Goal: Information Seeking & Learning: Learn about a topic

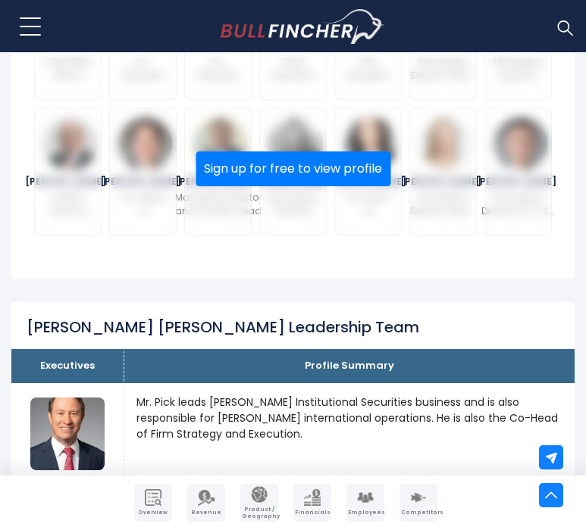
scroll to position [856, 0]
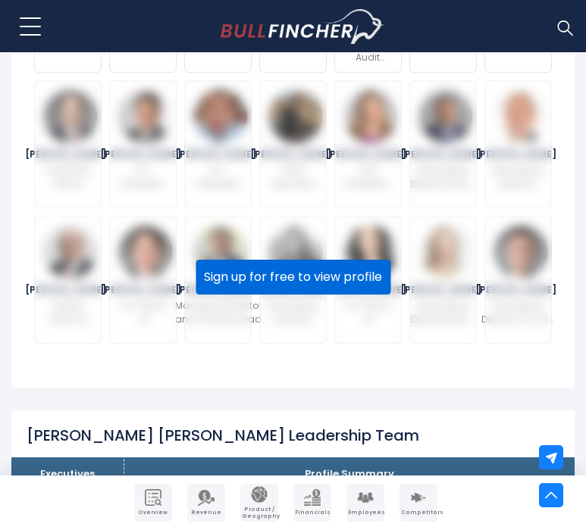
click at [293, 290] on button "Sign up for free to view profile" at bounding box center [293, 277] width 195 height 35
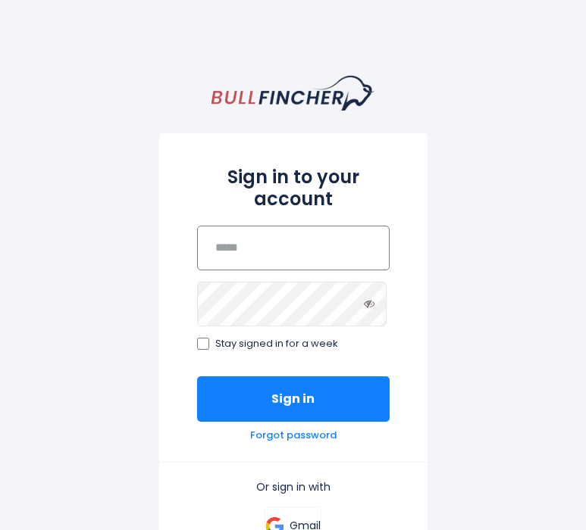
type input "**********"
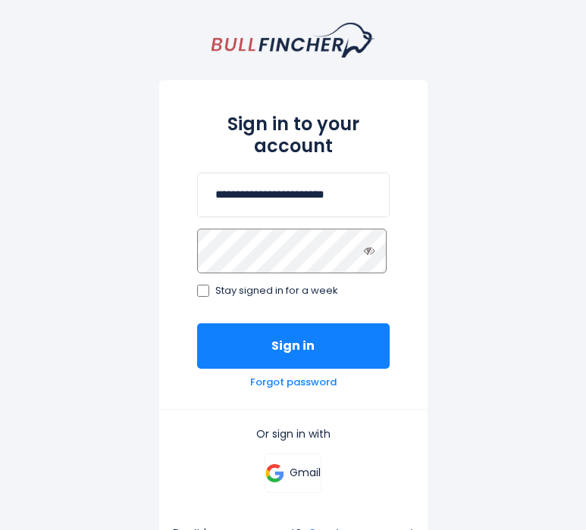
scroll to position [76, 0]
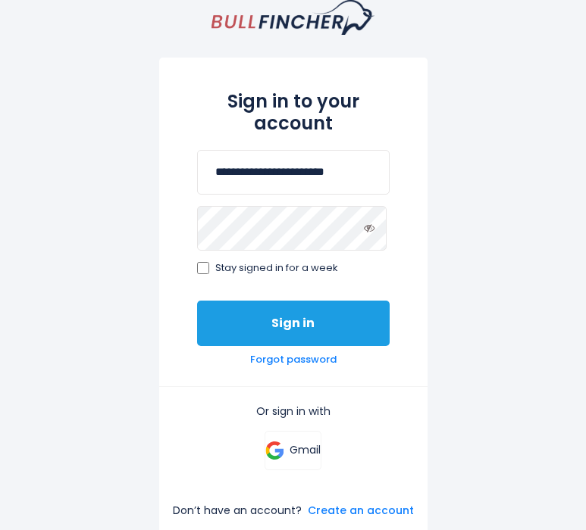
click at [289, 327] on button "Sign in" at bounding box center [293, 323] width 192 height 45
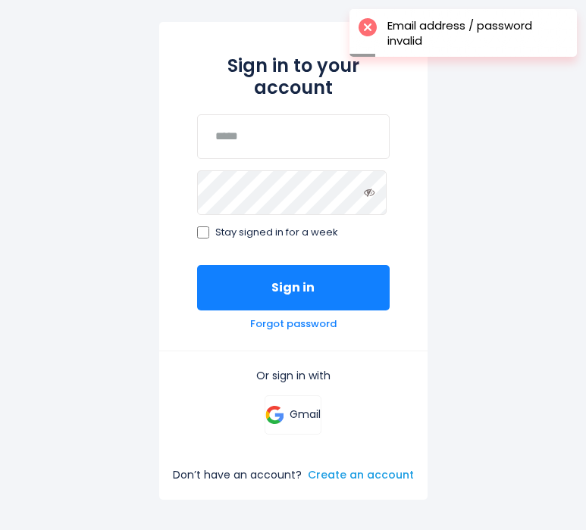
scroll to position [112, 0]
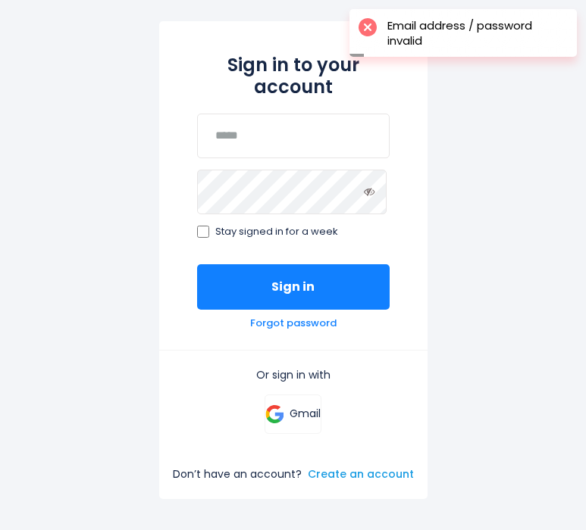
click at [366, 471] on link "Create an account" at bounding box center [361, 475] width 106 height 14
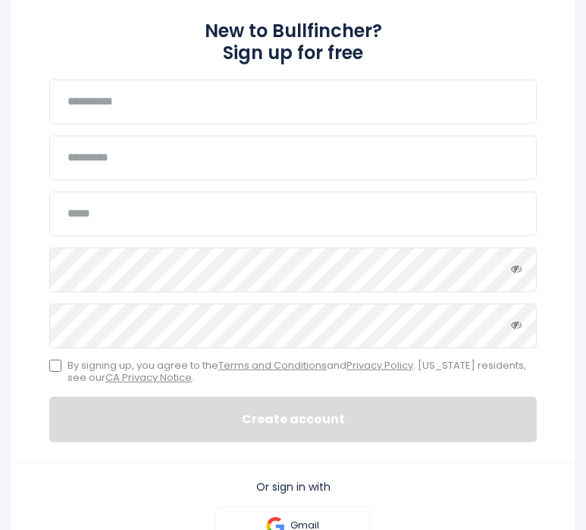
type input "*******"
type input "******"
type input "**********"
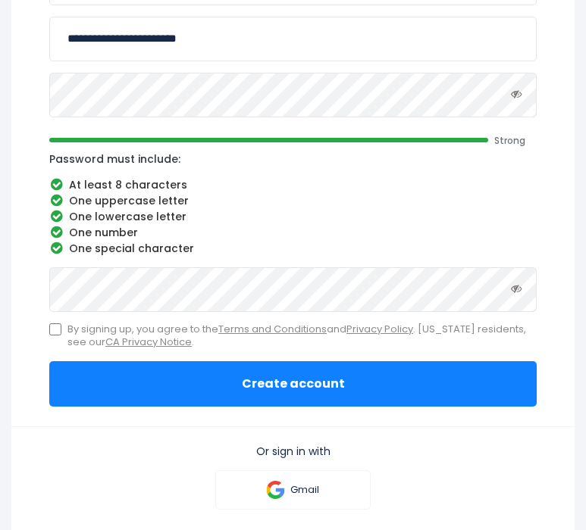
scroll to position [401, 0]
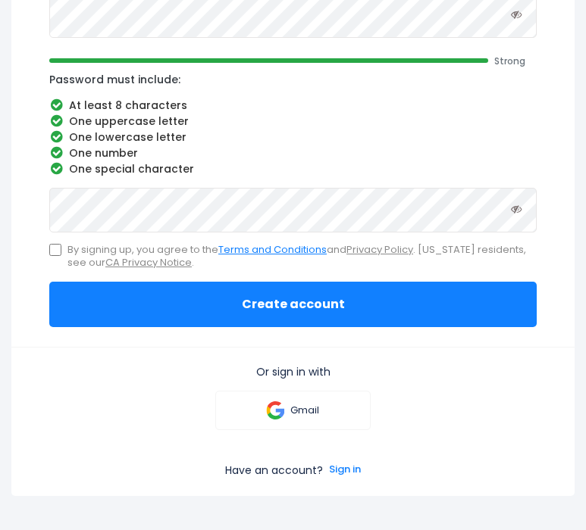
click at [290, 252] on link "Terms and Conditions" at bounding box center [272, 249] width 108 height 14
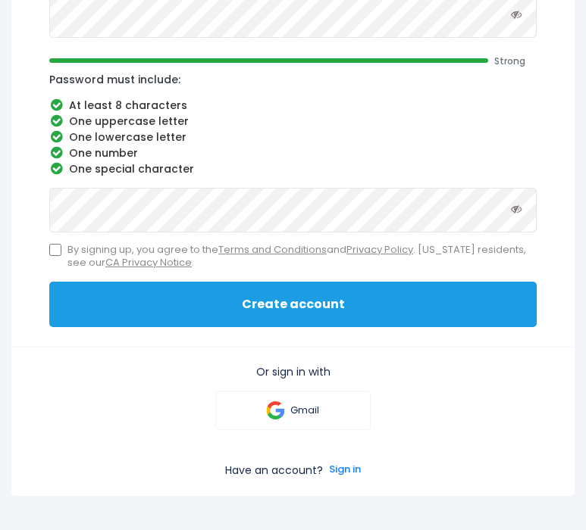
click at [244, 302] on button "Create account" at bounding box center [292, 304] width 487 height 45
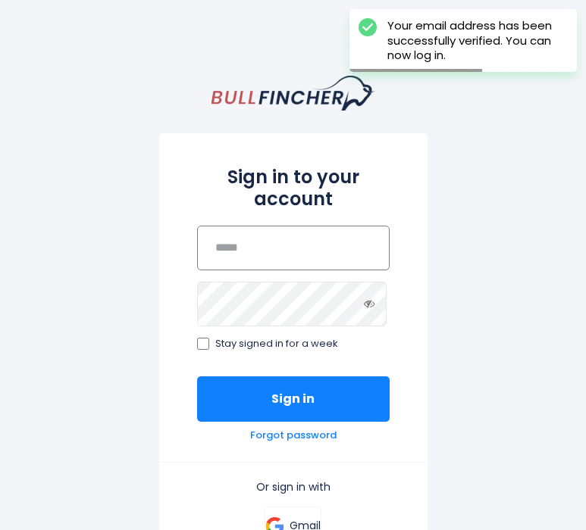
click at [270, 249] on input "email" at bounding box center [293, 248] width 192 height 45
type input "**********"
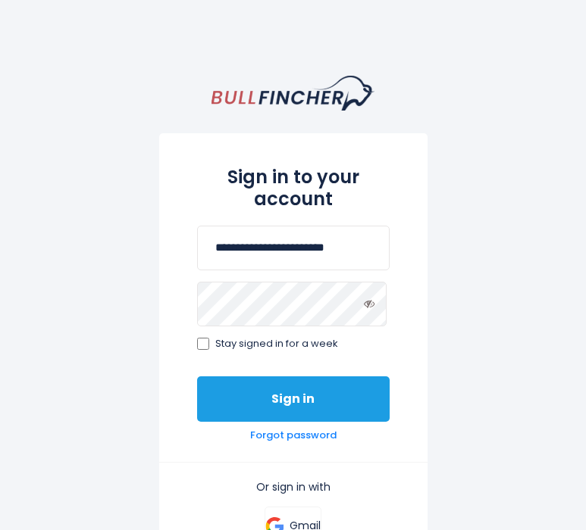
click at [320, 408] on button "Sign in" at bounding box center [293, 399] width 192 height 45
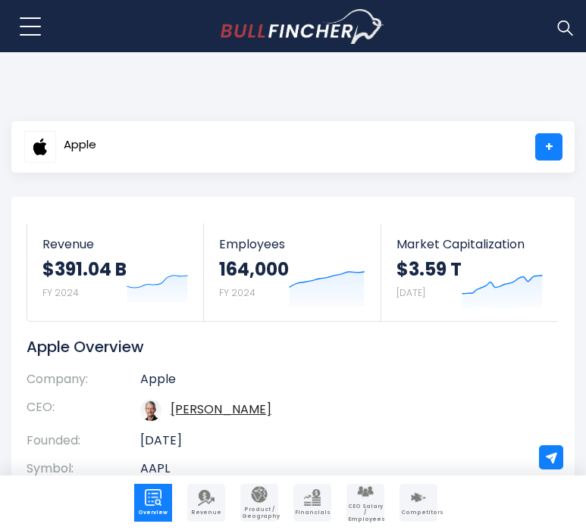
click at [562, 30] on img at bounding box center [565, 27] width 20 height 20
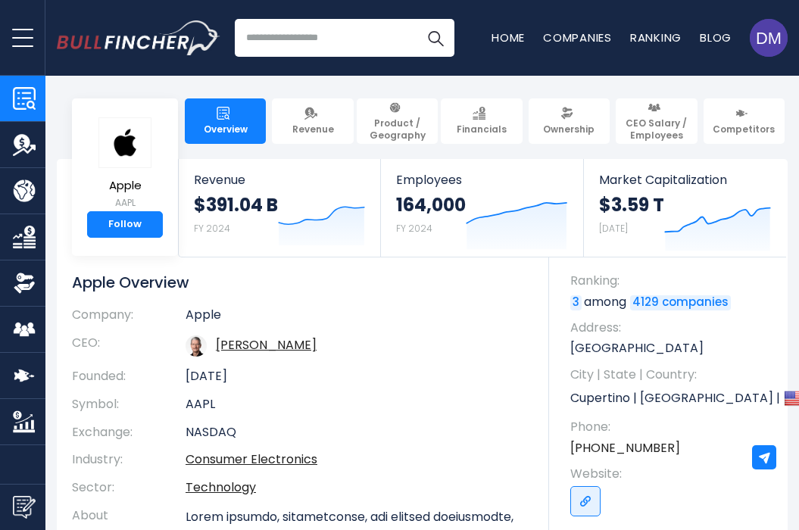
click at [281, 46] on input "search" at bounding box center [345, 38] width 220 height 38
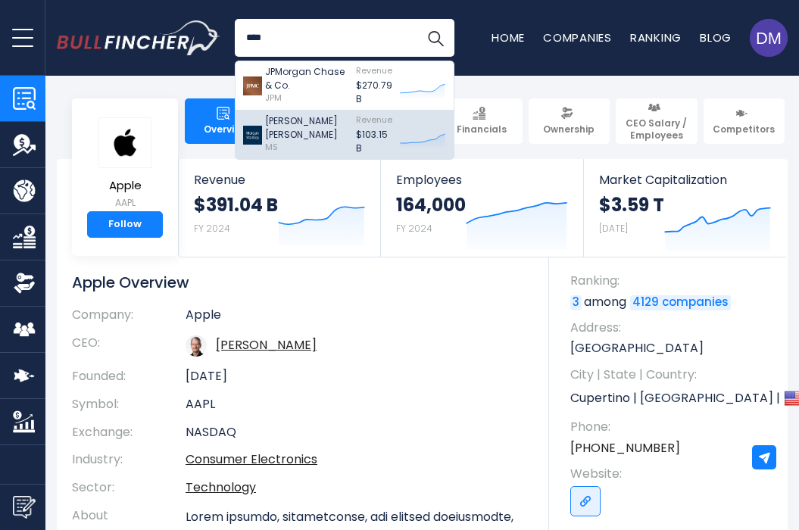
type input "****"
click at [280, 128] on p "[PERSON_NAME] [PERSON_NAME]" at bounding box center [306, 127] width 83 height 27
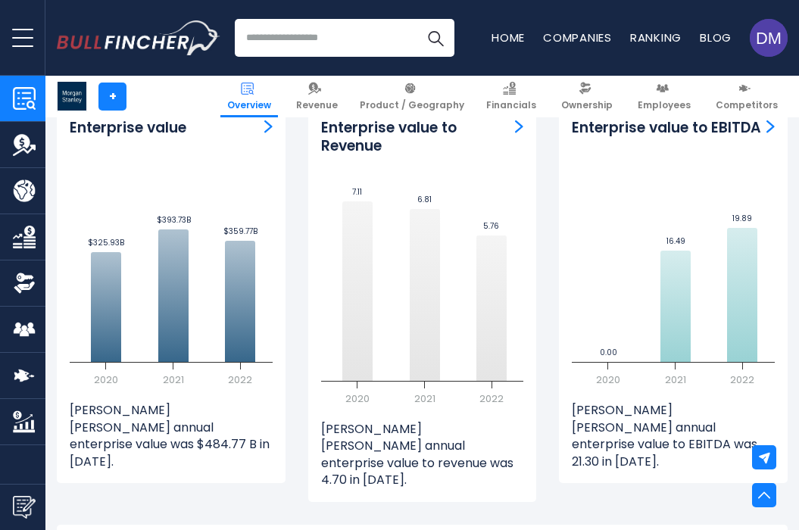
scroll to position [4320, 0]
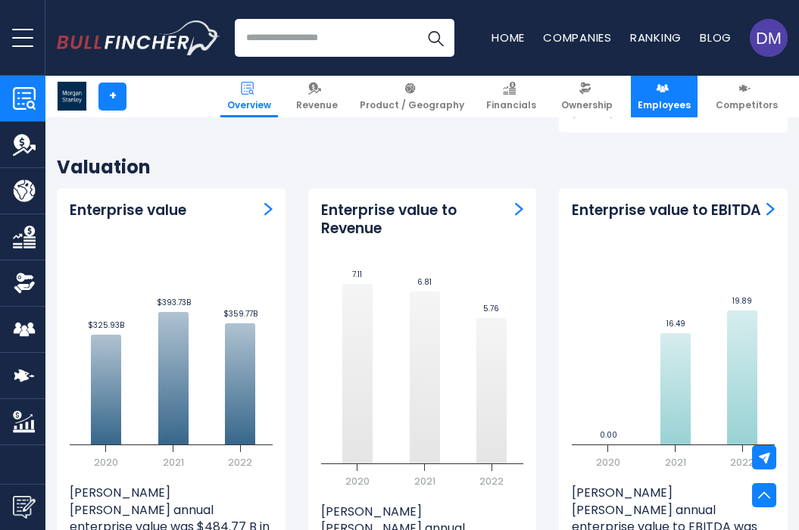
click at [662, 92] on img at bounding box center [662, 88] width 13 height 13
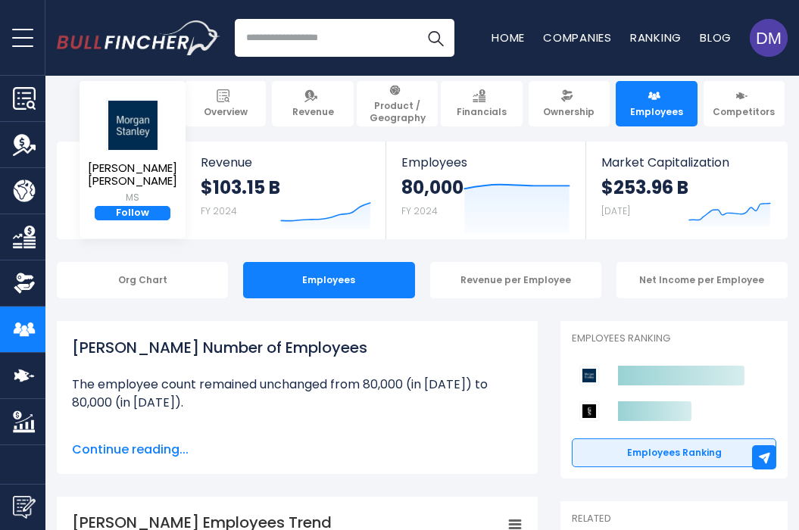
scroll to position [18, 0]
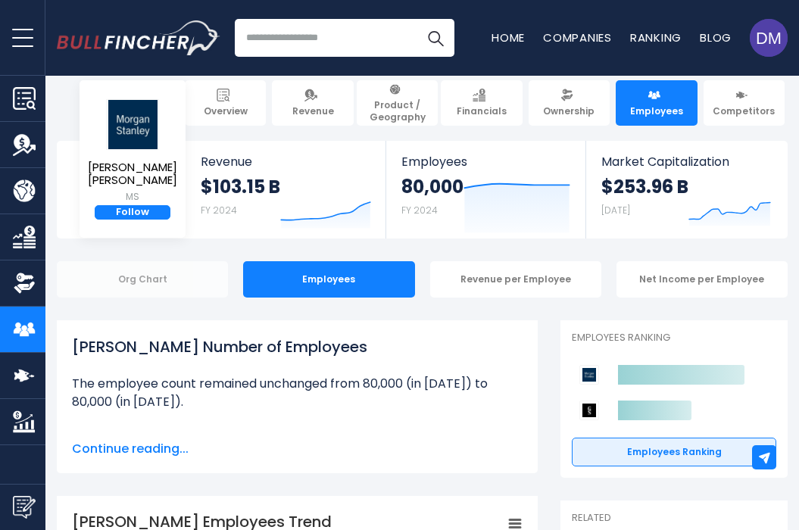
click at [165, 286] on div "Org Chart" at bounding box center [142, 279] width 171 height 36
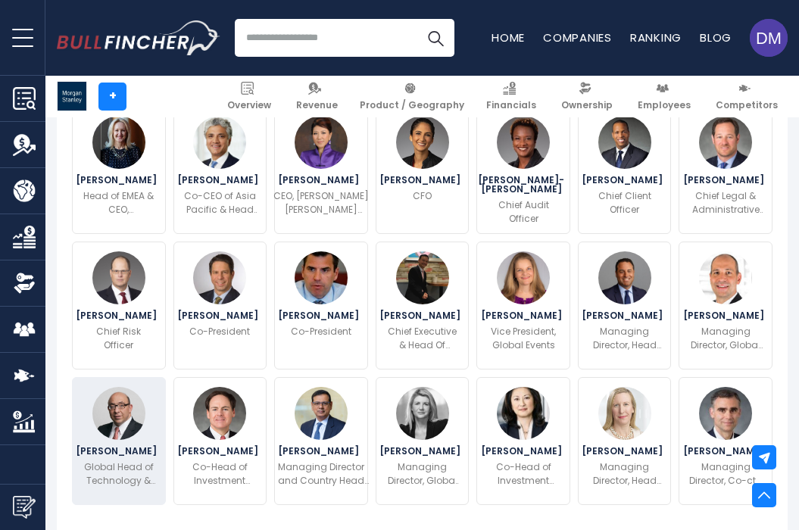
scroll to position [503, 0]
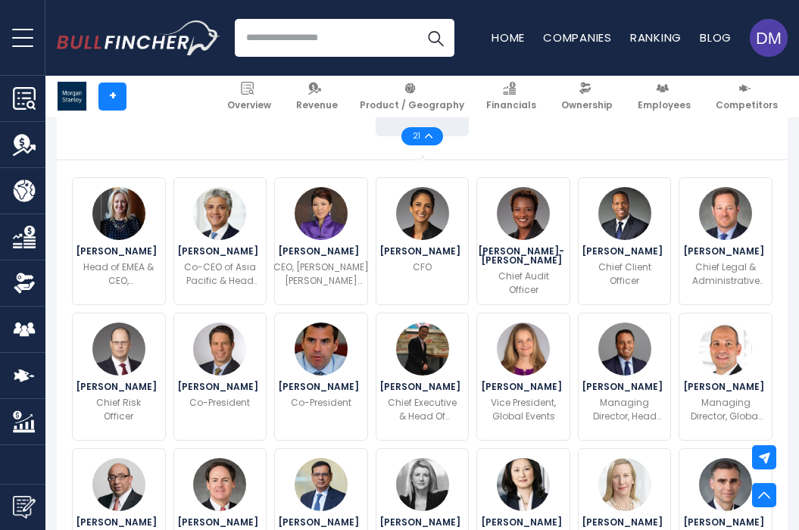
click at [433, 135] on div "21" at bounding box center [423, 136] width 42 height 18
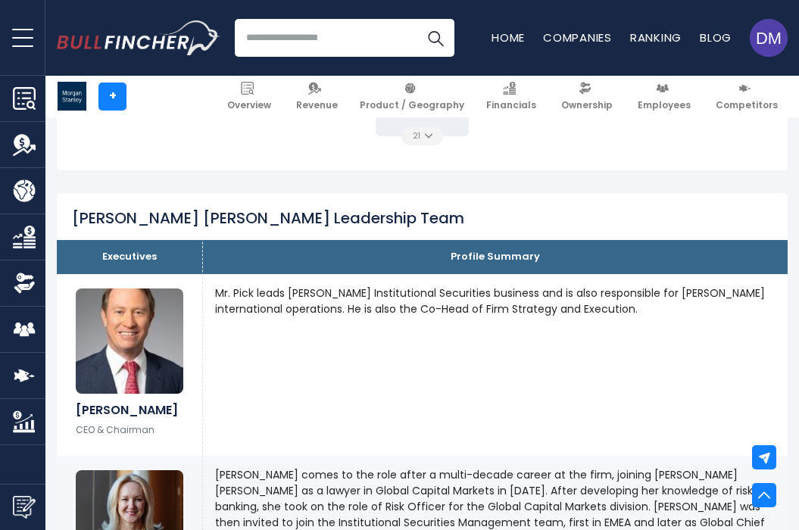
click at [433, 135] on div "21" at bounding box center [423, 136] width 42 height 18
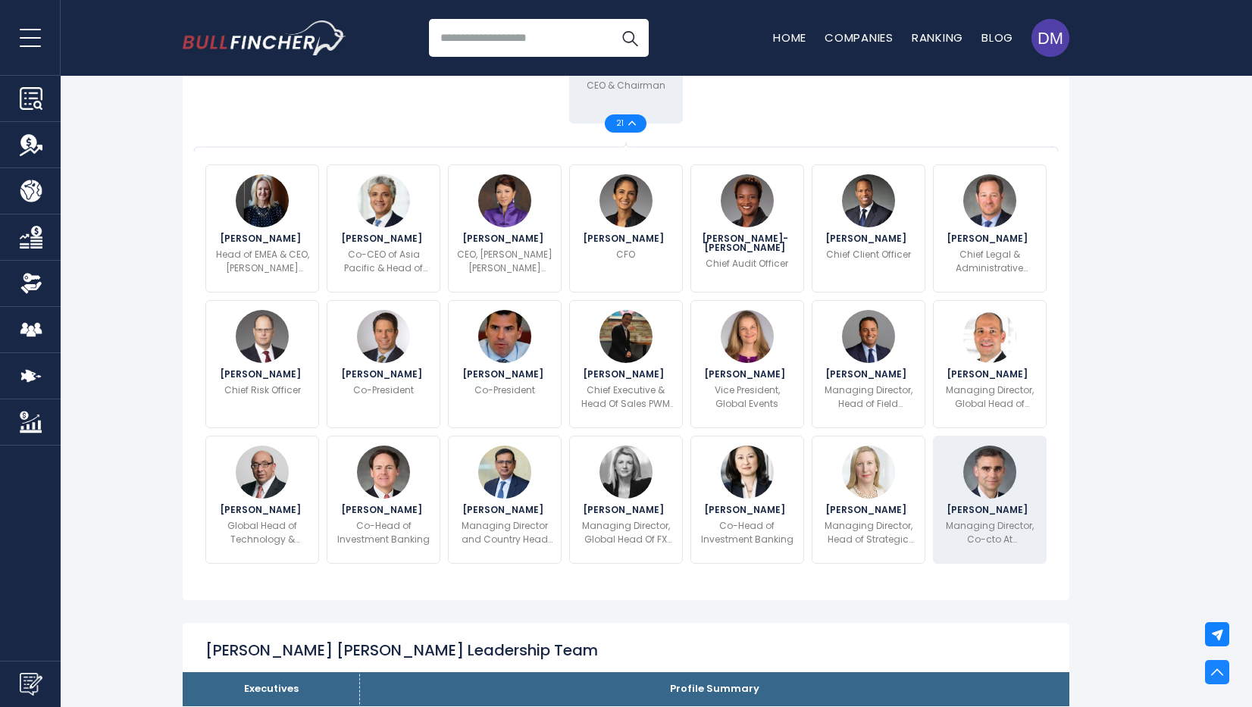
scroll to position [0, 0]
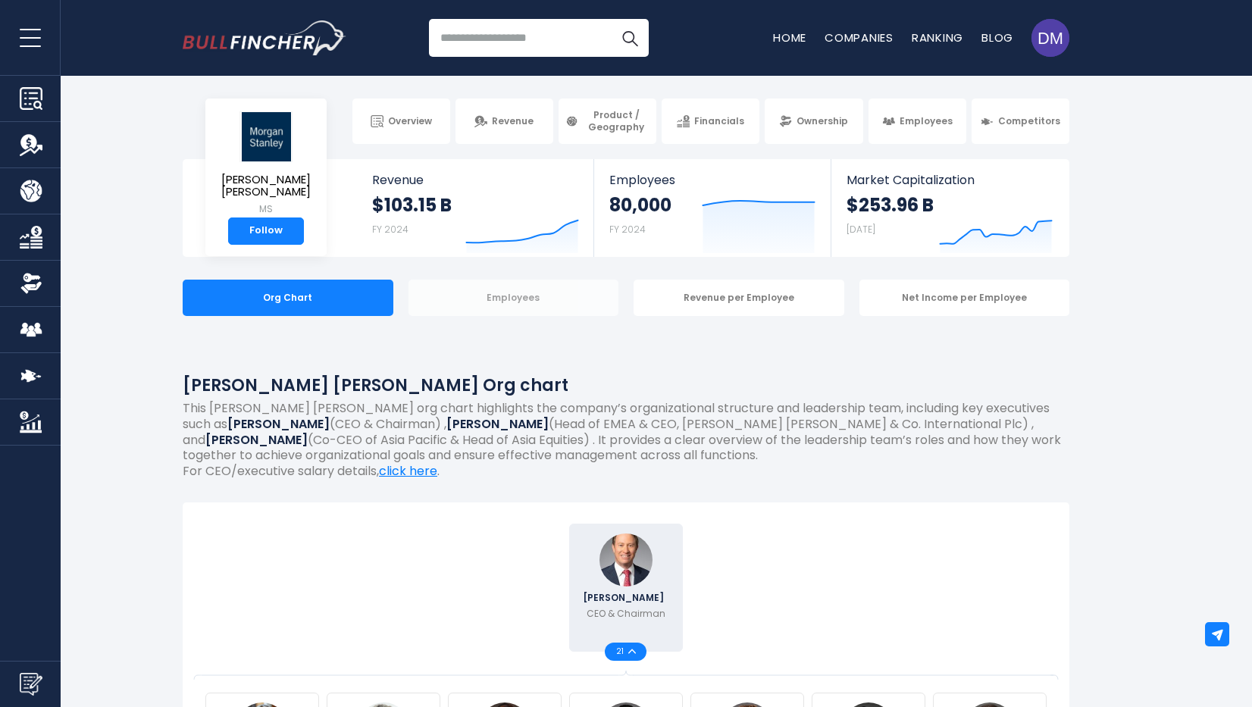
click at [595, 295] on div "Employees" at bounding box center [513, 298] width 211 height 36
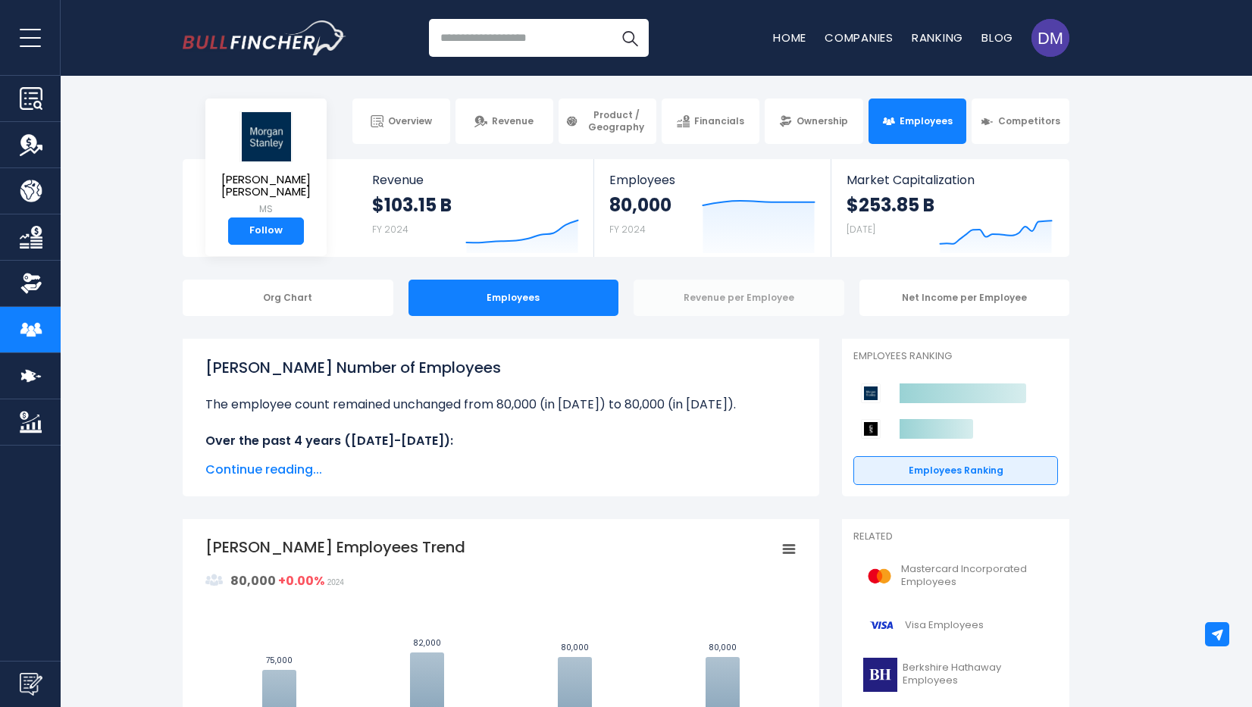
click at [729, 289] on div "Revenue per Employee" at bounding box center [739, 298] width 211 height 36
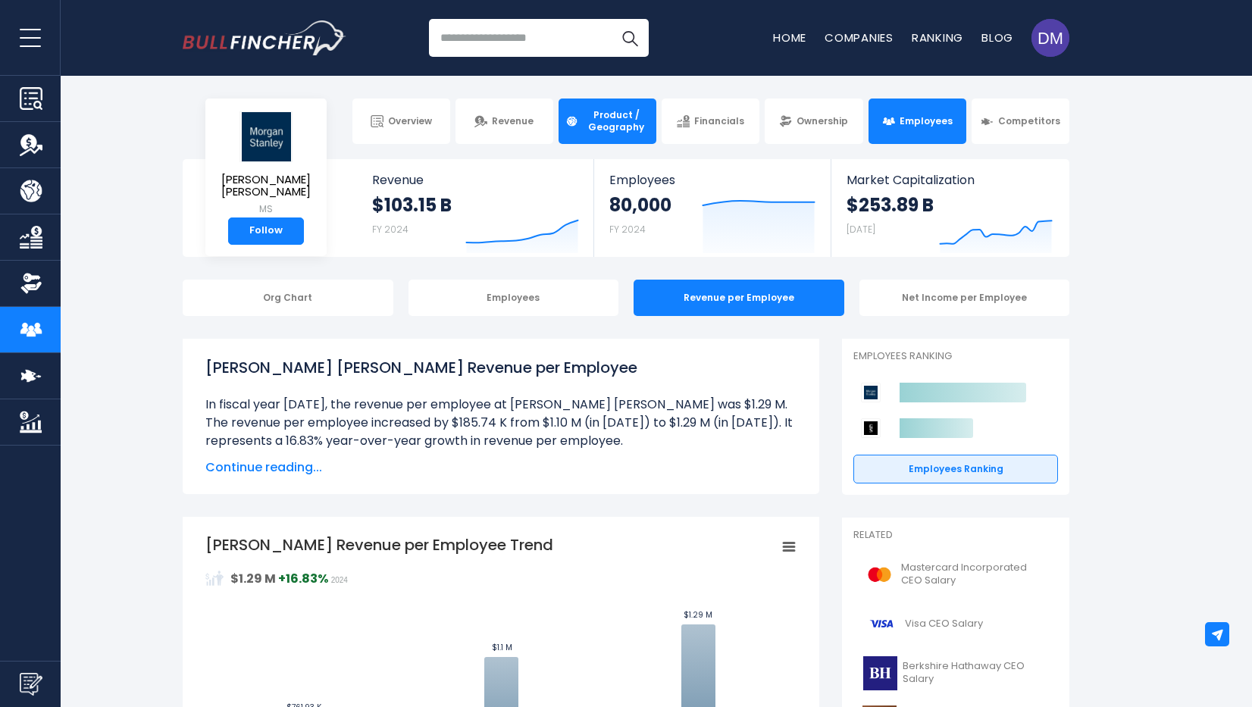
click at [619, 120] on span "Product / Geography" at bounding box center [616, 120] width 67 height 23
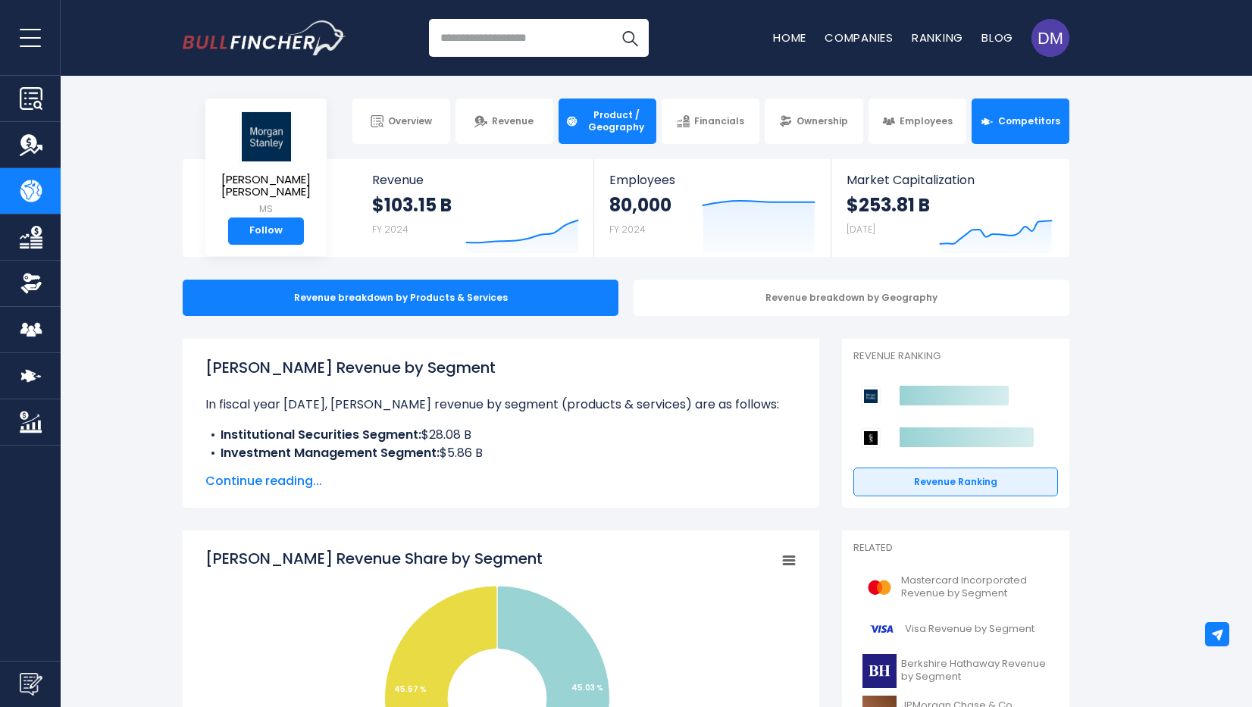
click at [1031, 132] on link "Competitors" at bounding box center [1021, 121] width 98 height 45
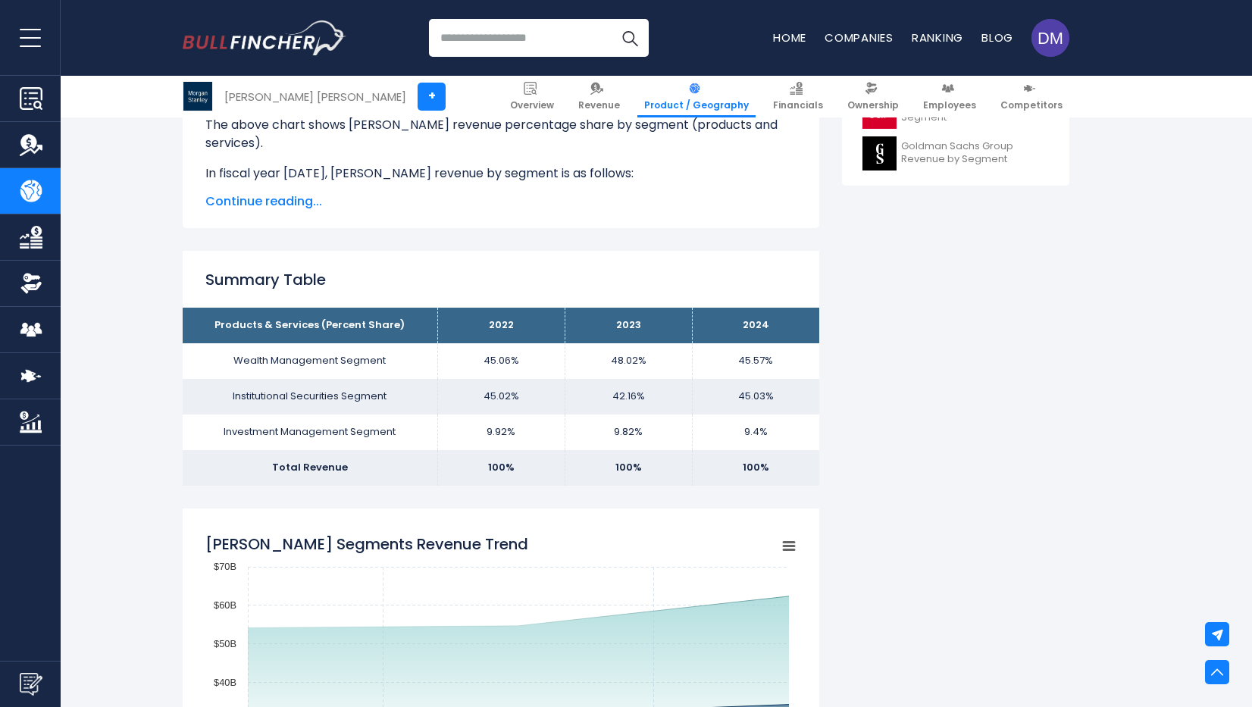
scroll to position [540, 0]
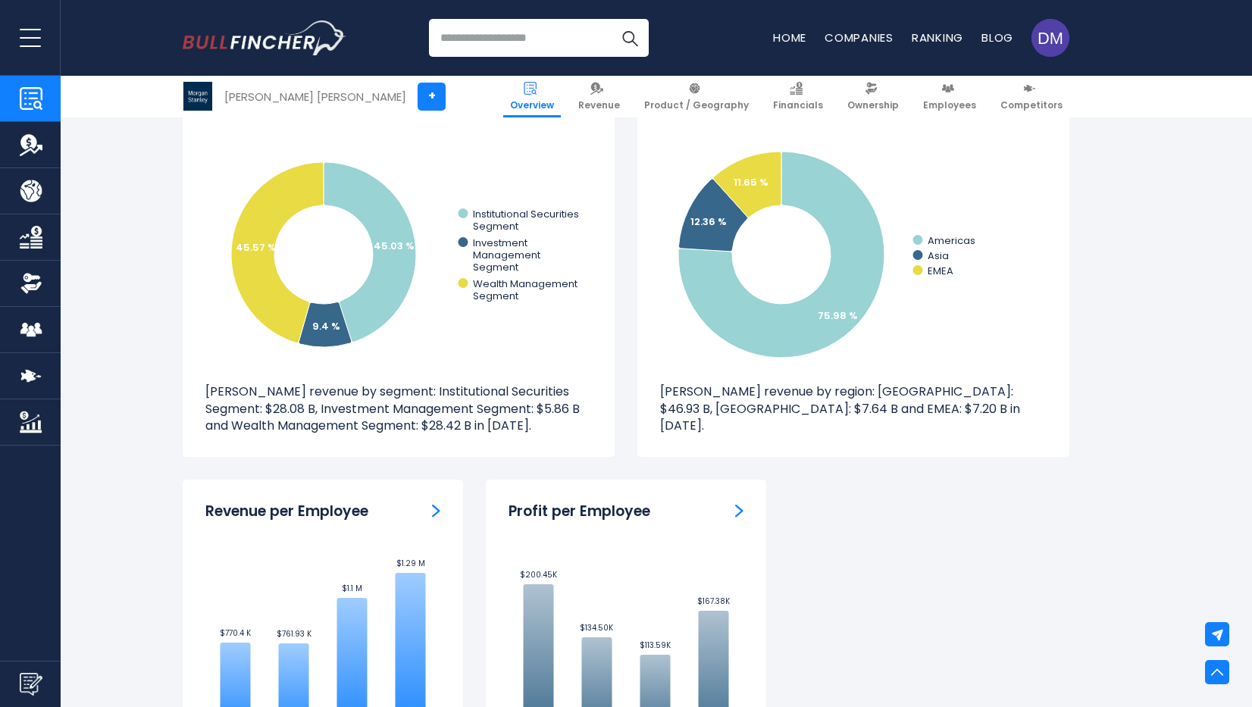
scroll to position [341, 0]
